Goal: Transaction & Acquisition: Subscribe to service/newsletter

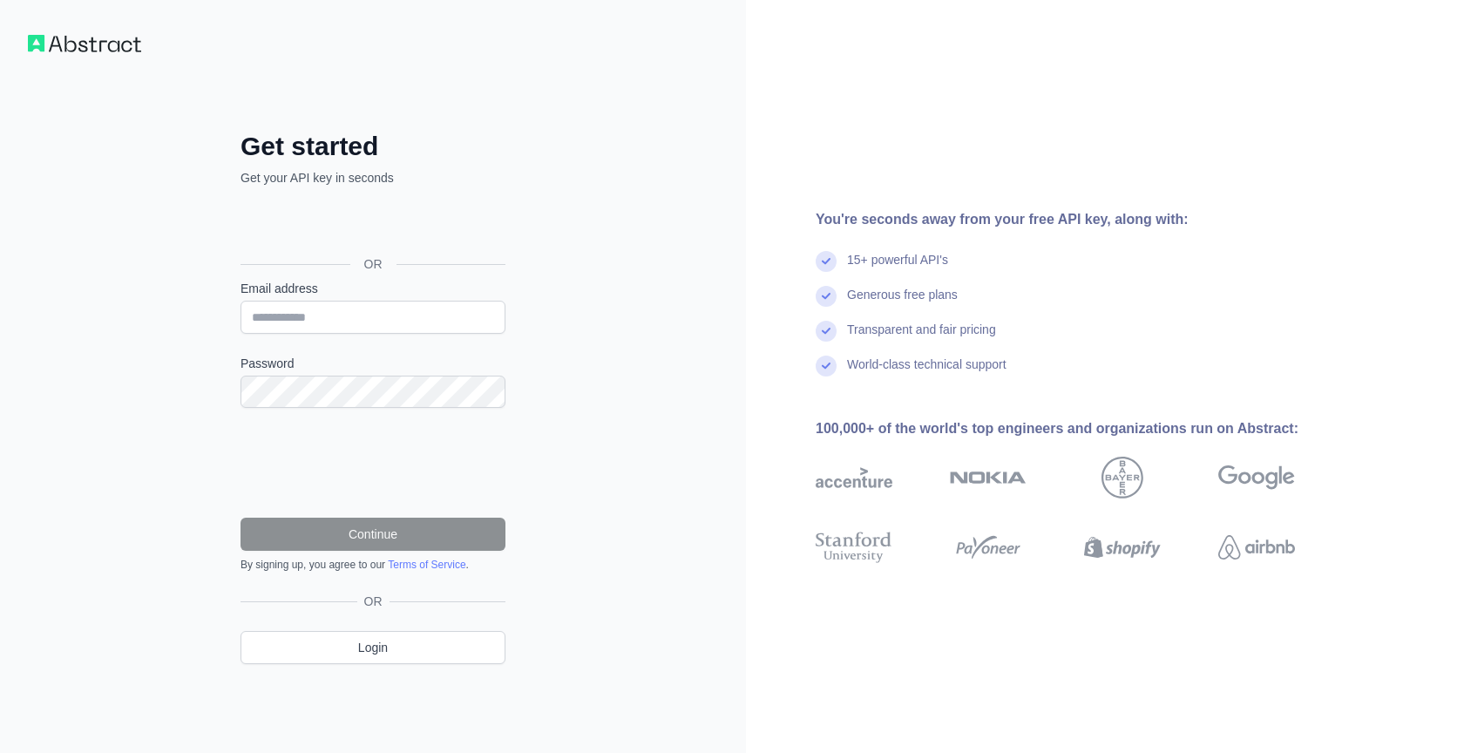
click at [299, 338] on form "Email address Password Continue By signing up, you agree to our Terms of Servic…" at bounding box center [373, 426] width 265 height 292
click at [306, 333] on input "Email address" at bounding box center [373, 317] width 265 height 33
type input "**********"
click at [318, 373] on div "Password" at bounding box center [373, 381] width 265 height 53
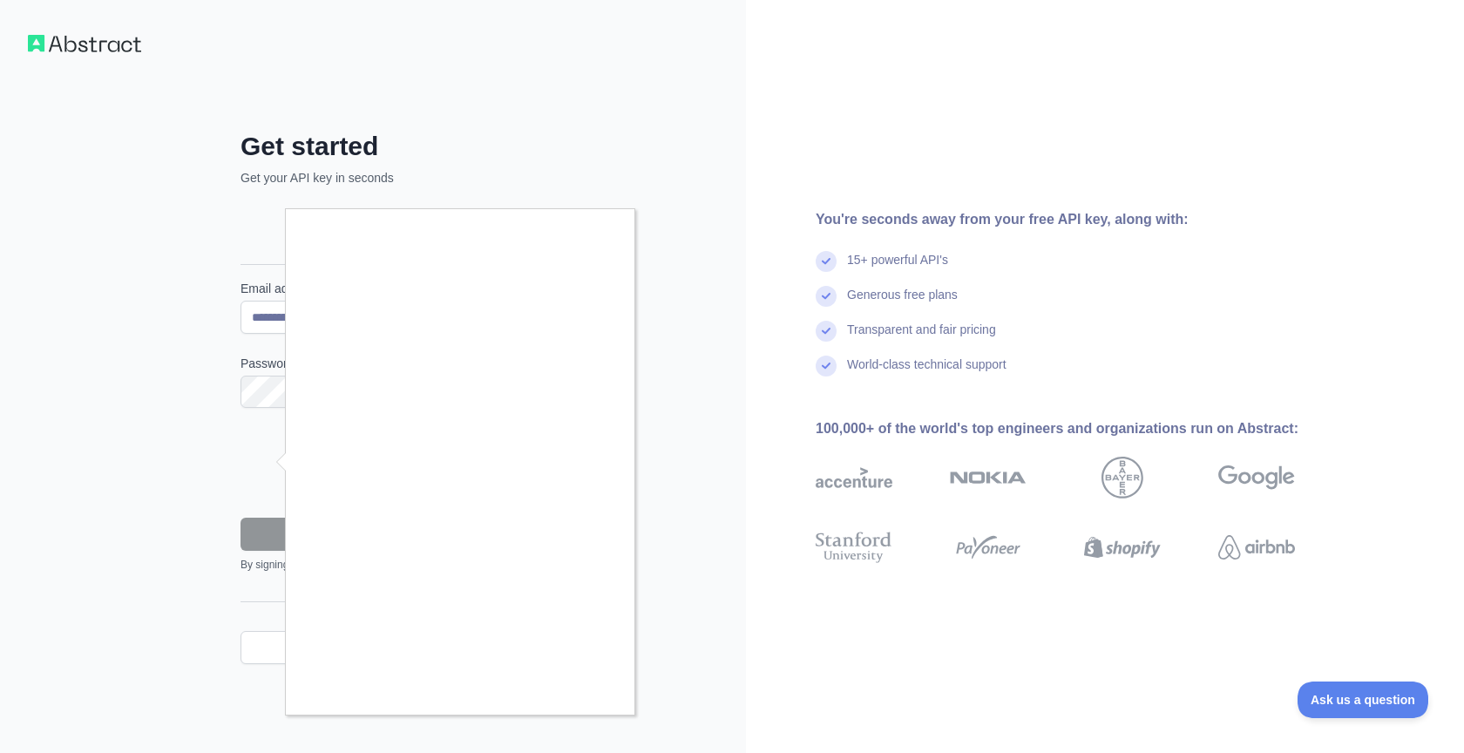
click at [51, 502] on div at bounding box center [732, 376] width 1464 height 753
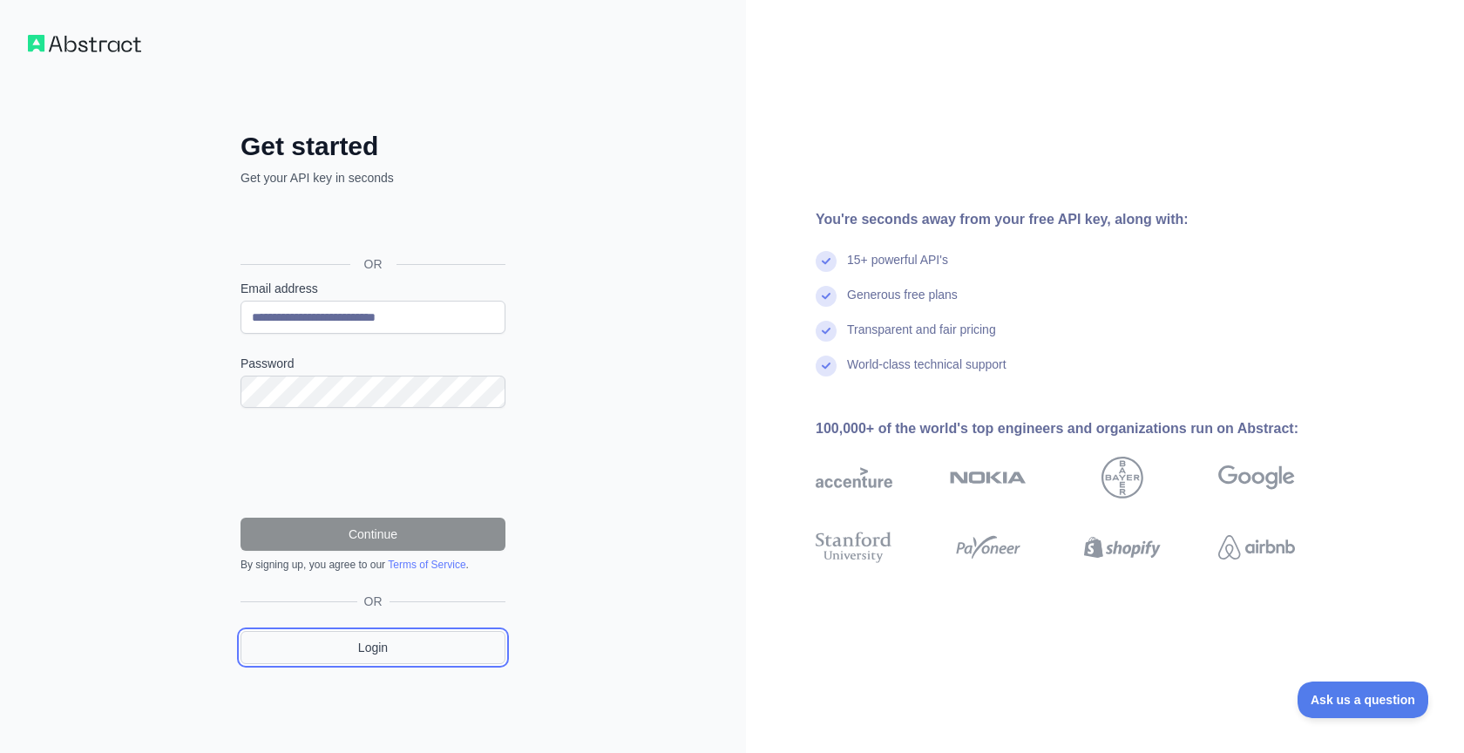
click at [424, 659] on link "Login" at bounding box center [373, 647] width 265 height 33
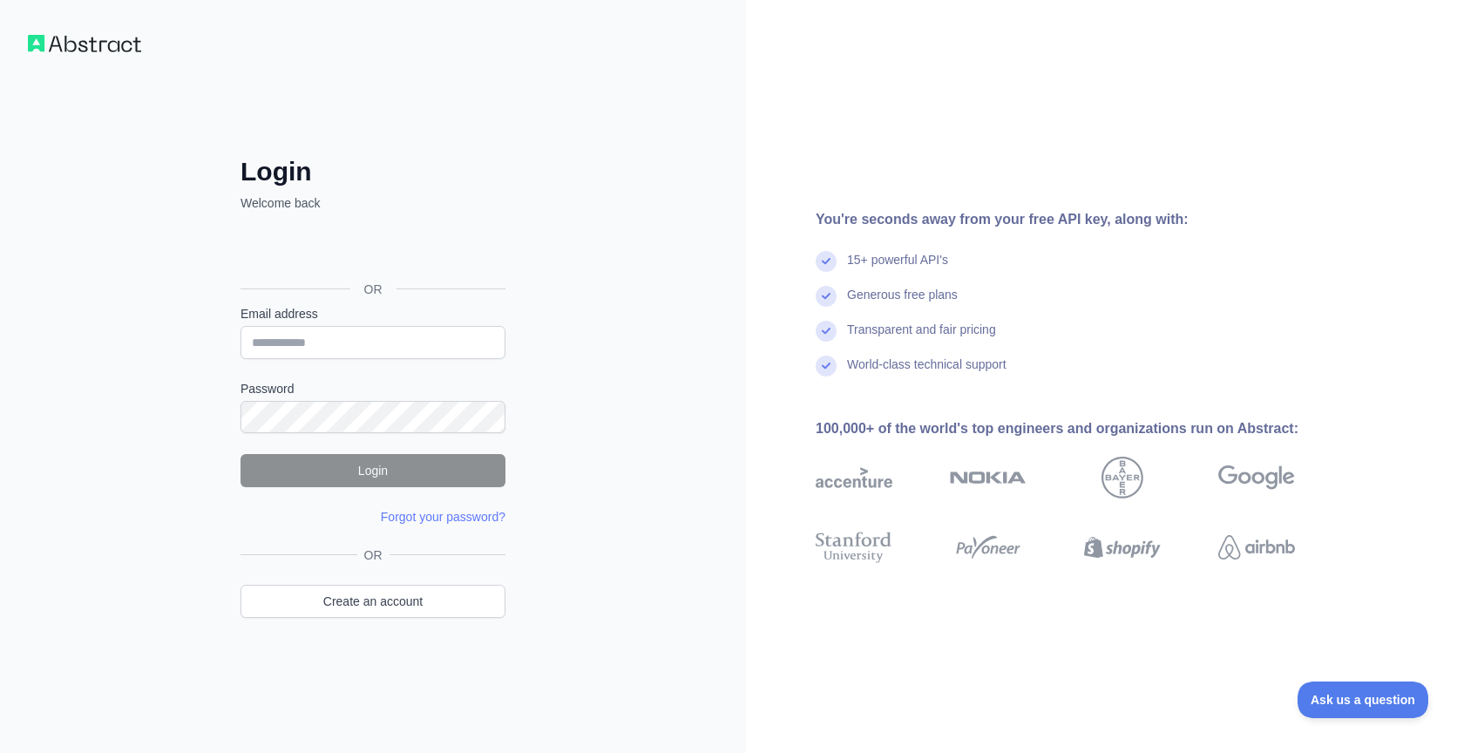
click at [384, 359] on form "Email address Password Login Forgot your password? Please try again We've sent …" at bounding box center [373, 415] width 265 height 221
click at [387, 350] on input "Email address" at bounding box center [373, 342] width 265 height 33
click at [273, 437] on form "Email address Password Login Forgot your password? Please try again We've sent …" at bounding box center [373, 415] width 265 height 221
drag, startPoint x: 347, startPoint y: 329, endPoint x: 349, endPoint y: 339, distance: 10.6
click at [347, 330] on input "Email address" at bounding box center [373, 342] width 265 height 33
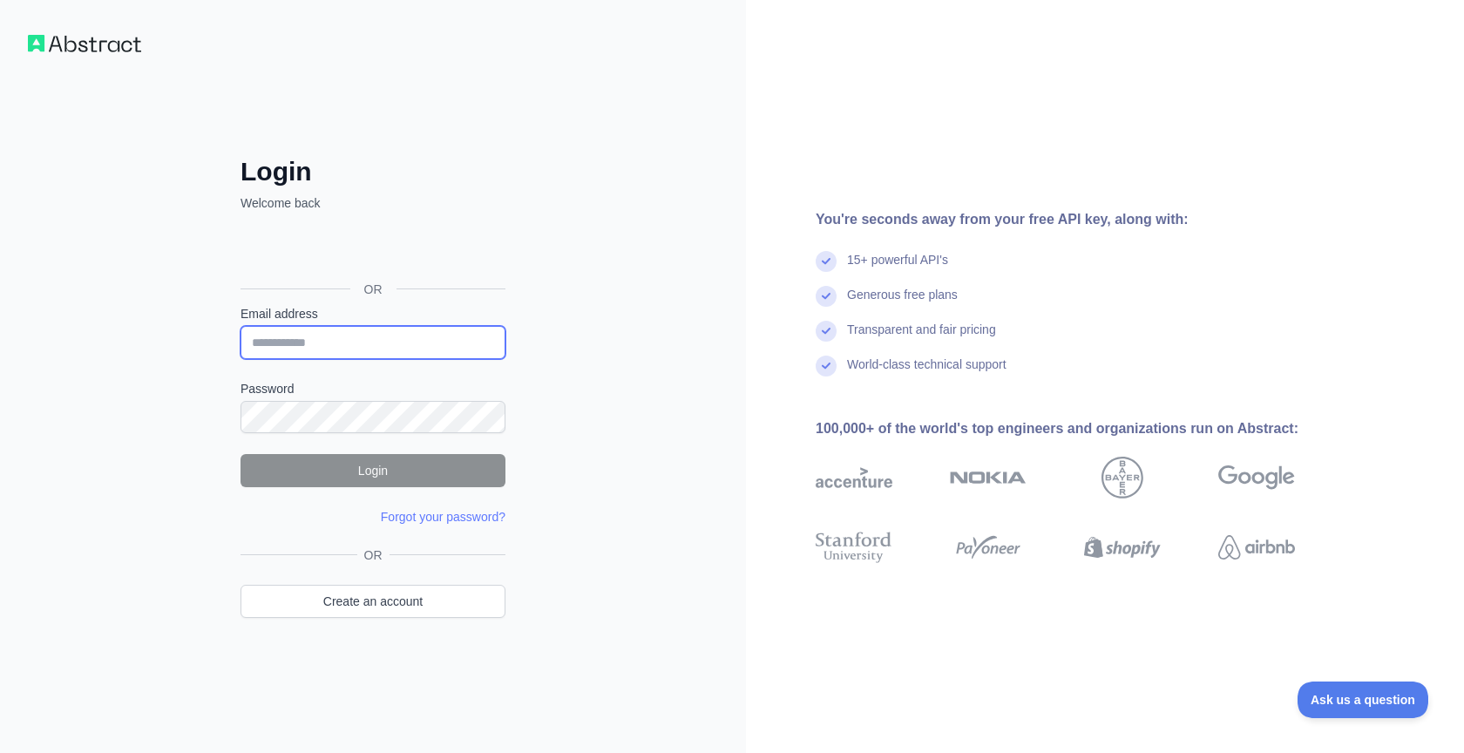
type input "**********"
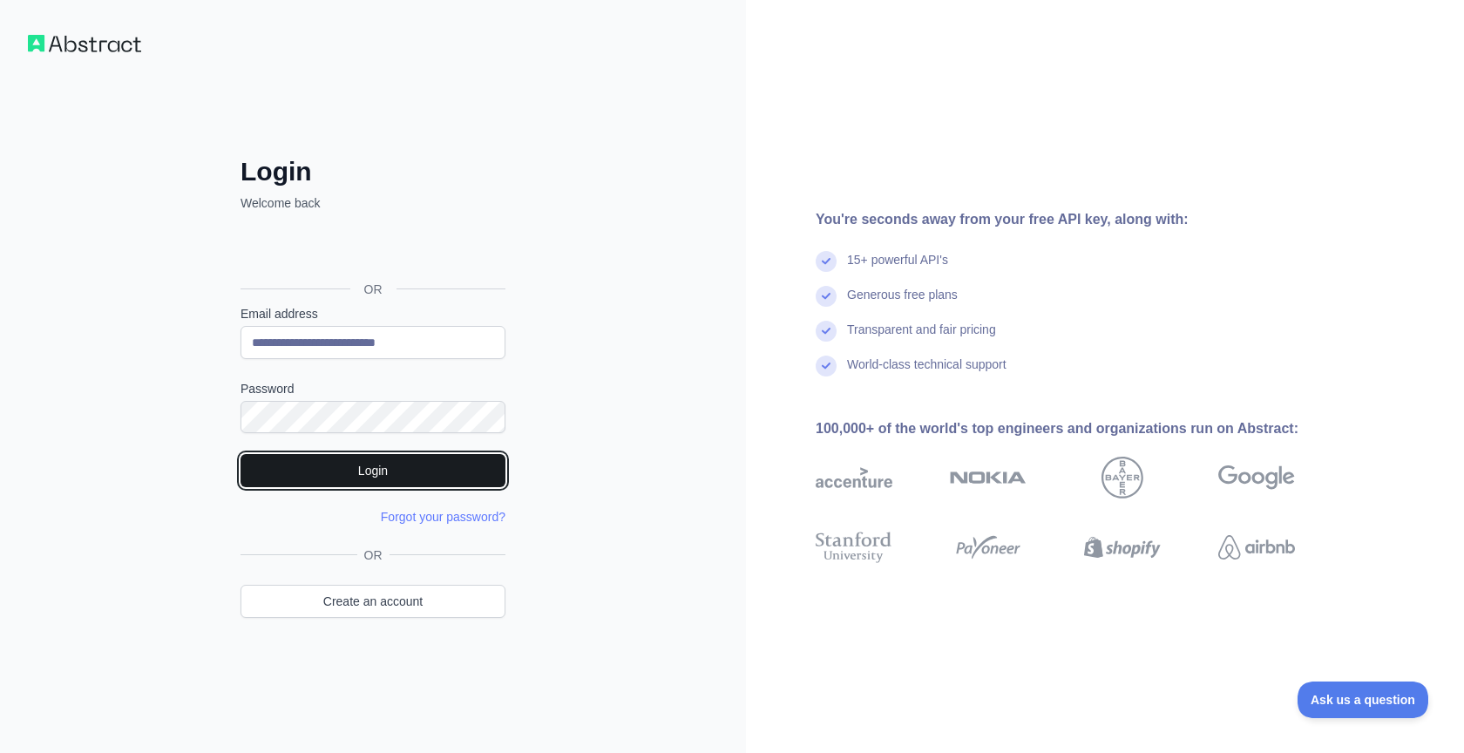
click at [340, 483] on button "Login" at bounding box center [373, 470] width 265 height 33
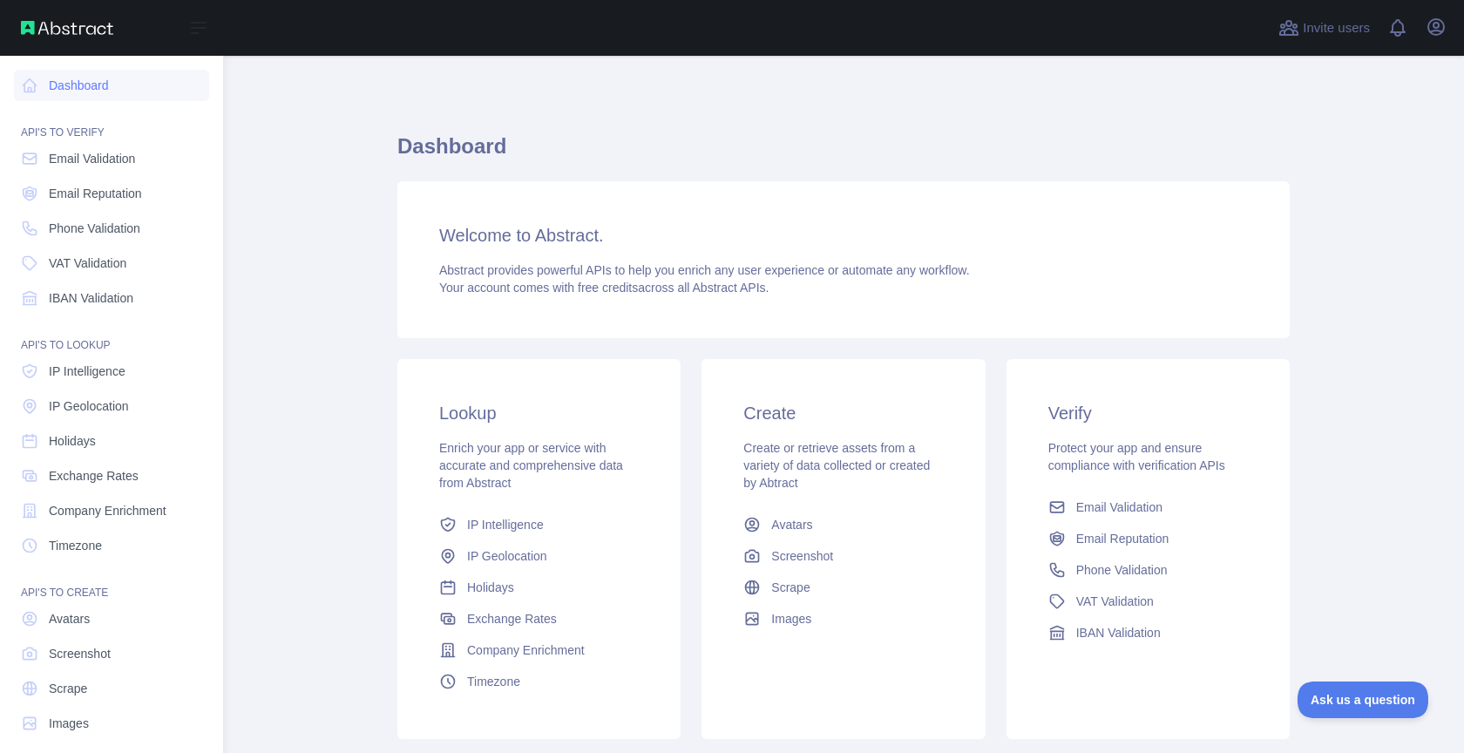
drag, startPoint x: 66, startPoint y: 157, endPoint x: 143, endPoint y: 173, distance: 78.5
click at [66, 157] on span "Email Validation" at bounding box center [92, 158] width 86 height 17
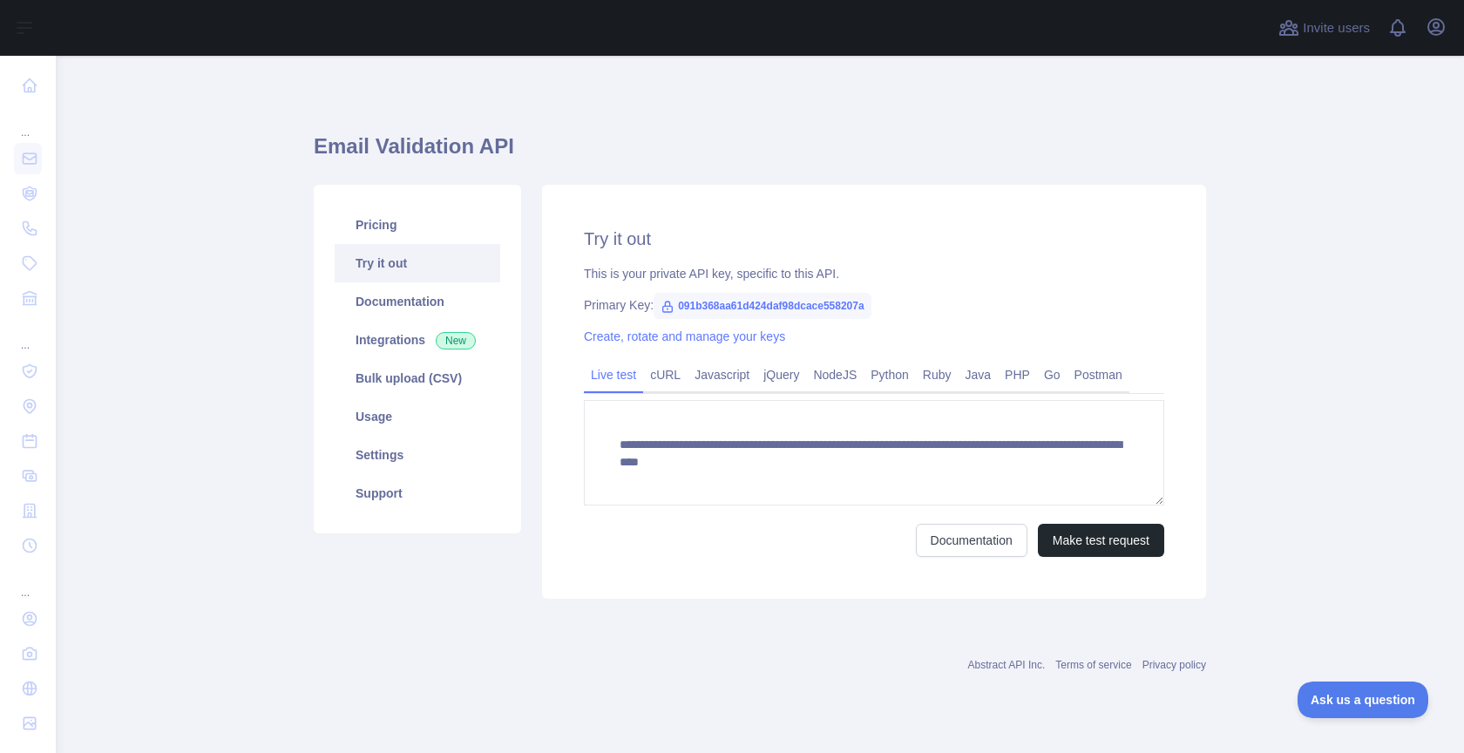
drag, startPoint x: 363, startPoint y: 216, endPoint x: 546, endPoint y: 312, distance: 205.8
click at [363, 215] on link "Pricing" at bounding box center [418, 225] width 166 height 38
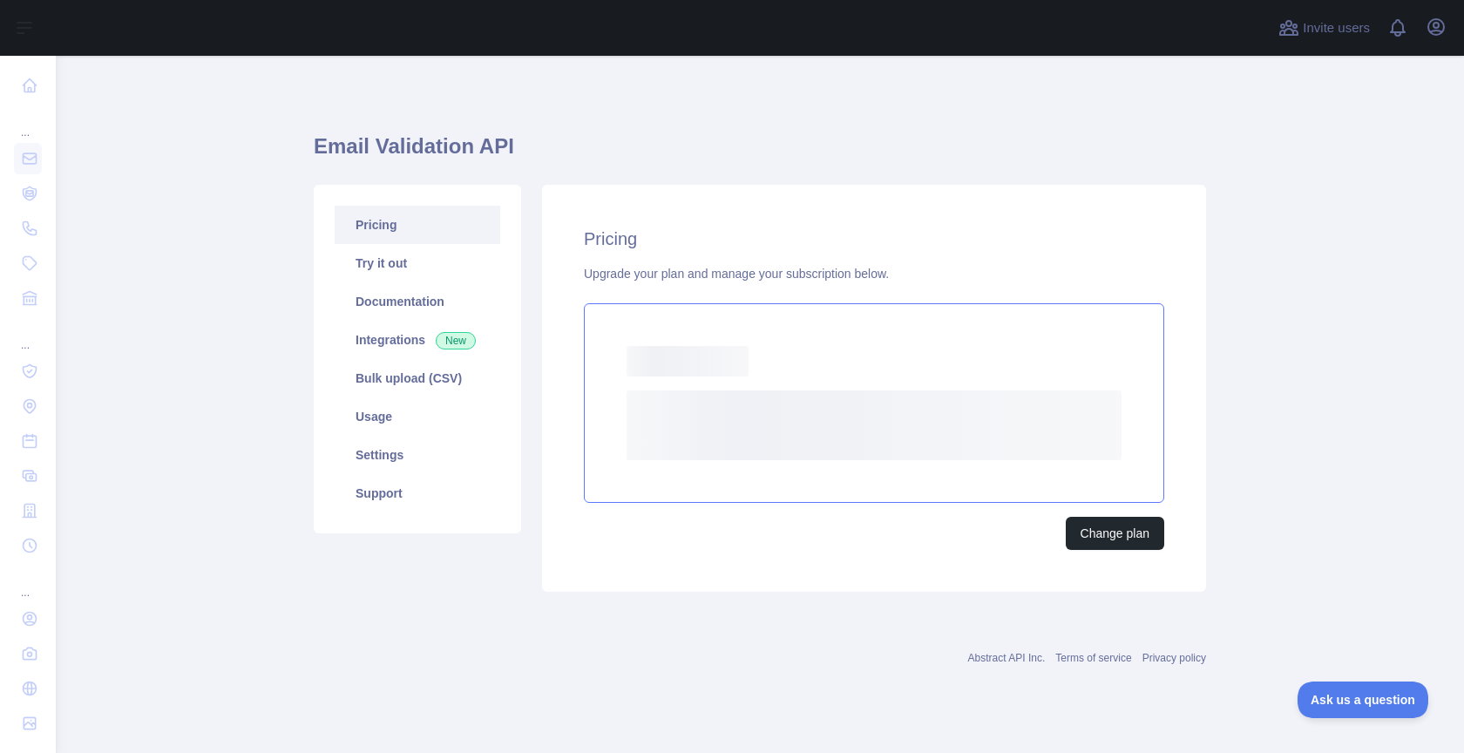
click at [910, 424] on rect at bounding box center [874, 425] width 495 height 70
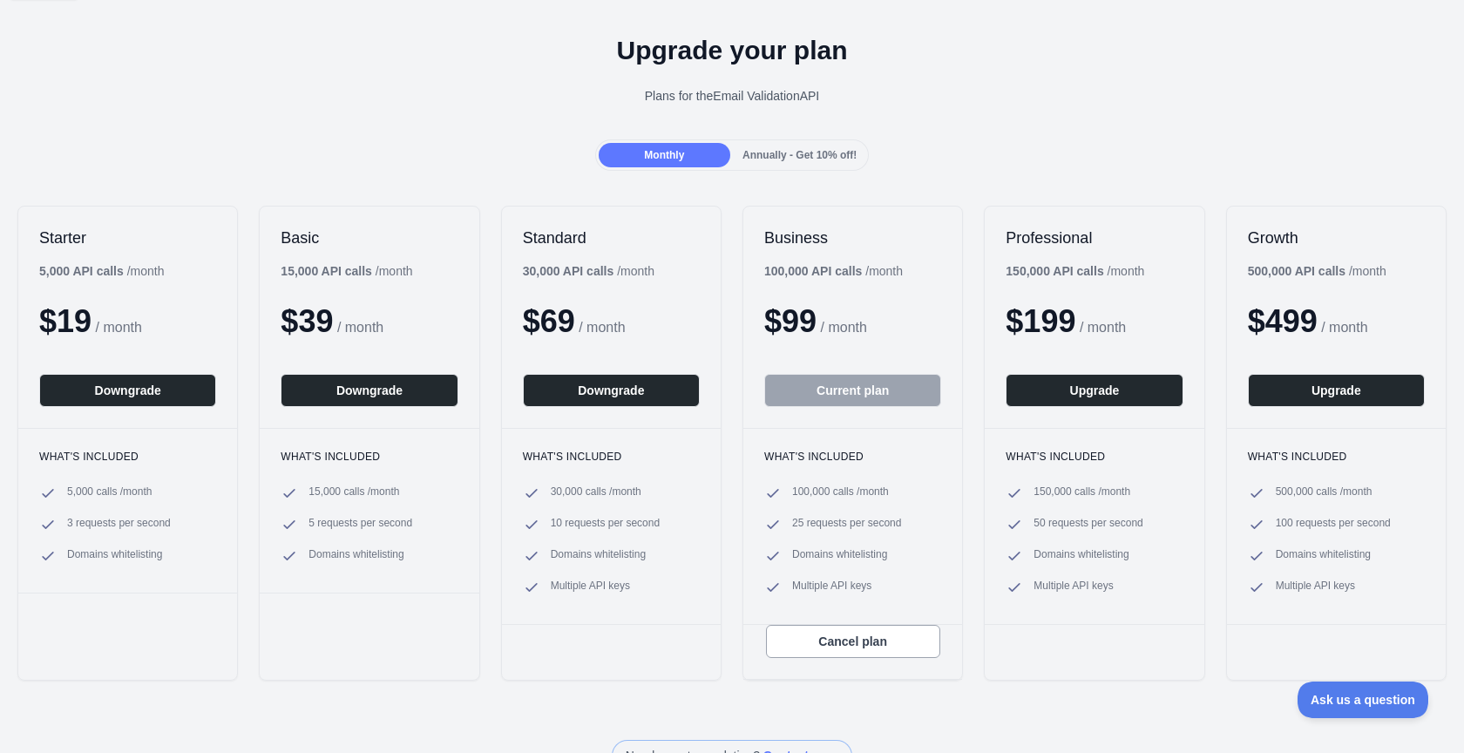
scroll to position [52, 0]
